Goal: Information Seeking & Learning: Learn about a topic

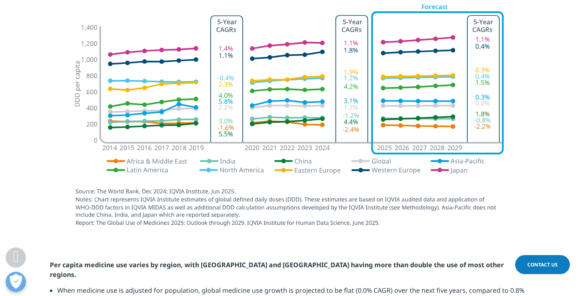
scroll to position [1145, 0]
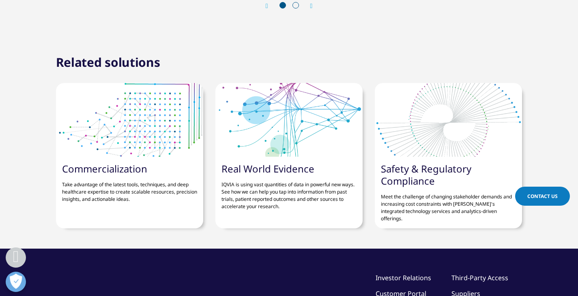
scroll to position [3202, 0]
